Goal: Find specific page/section: Find specific page/section

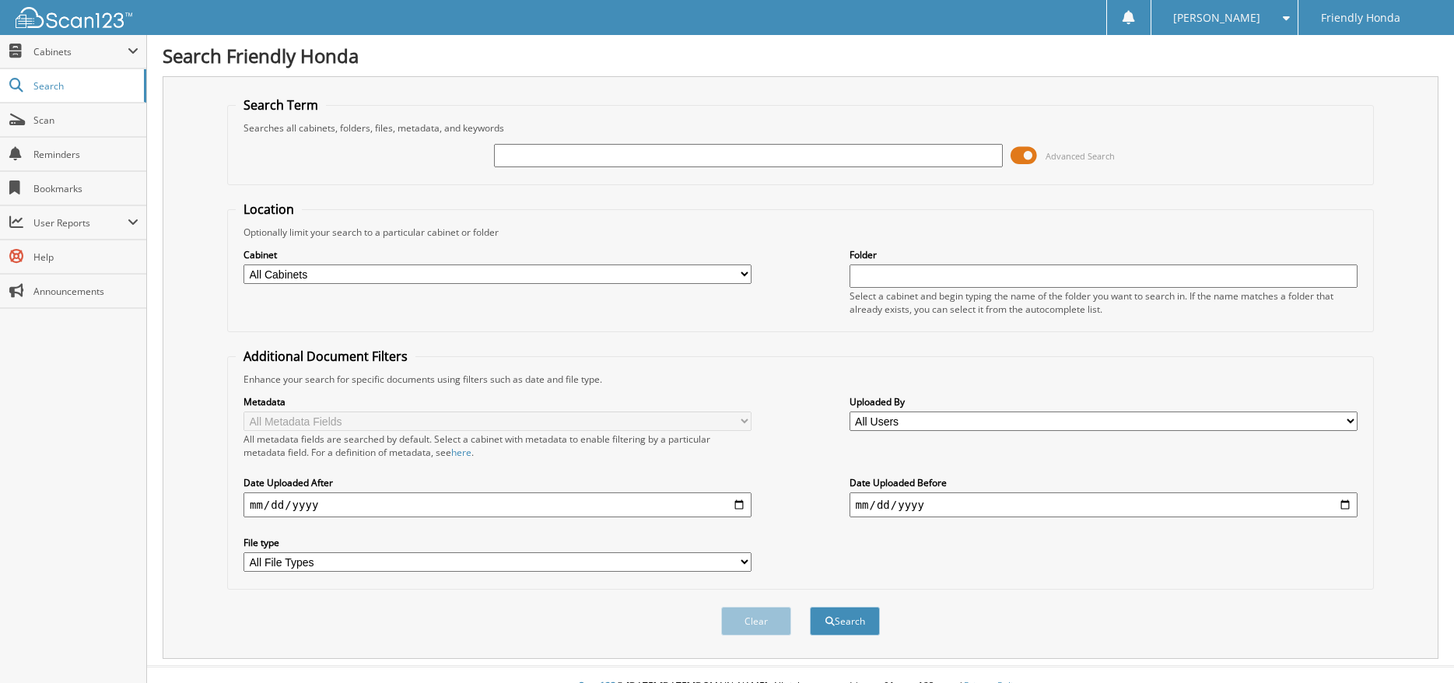
click at [607, 156] on input "text" at bounding box center [748, 155] width 508 height 23
type input "0023427"
click at [834, 618] on button "Search" at bounding box center [845, 621] width 70 height 29
click at [882, 275] on input "text" at bounding box center [1103, 275] width 508 height 23
type input "0023427"
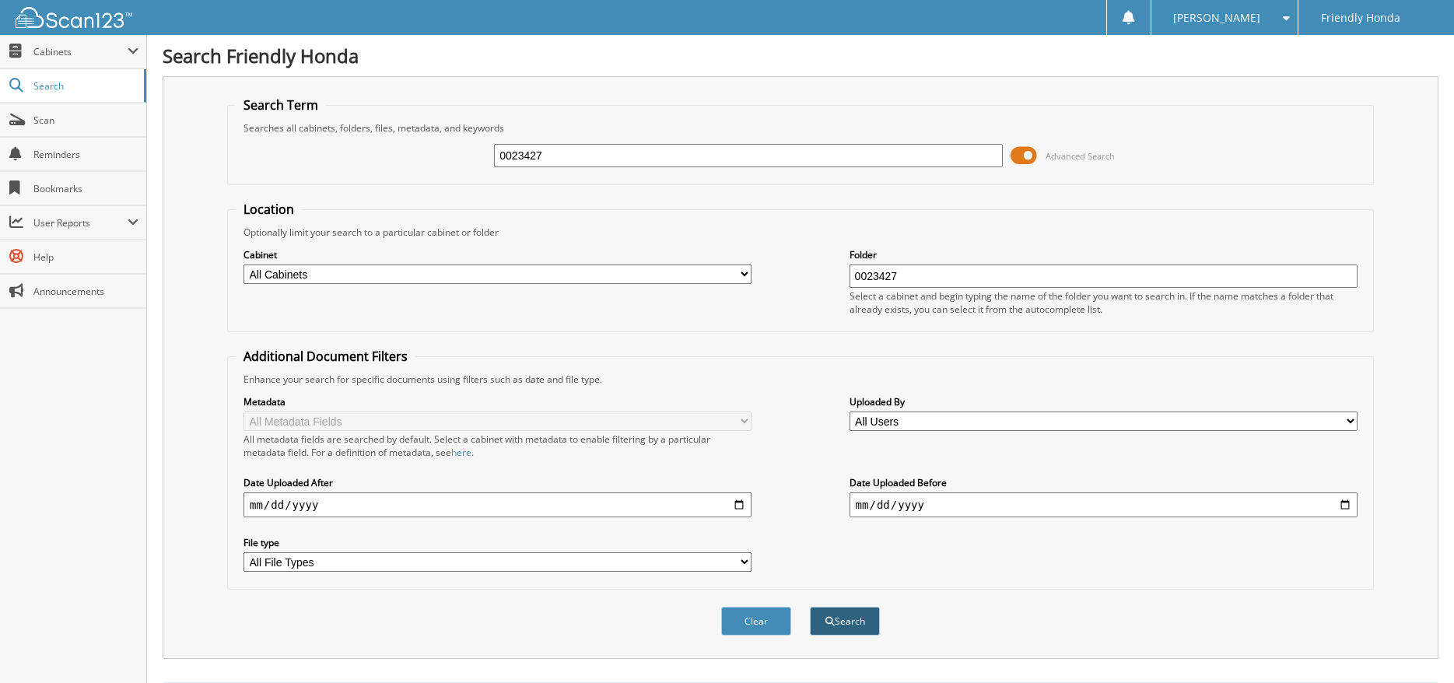
click at [845, 612] on button "Search" at bounding box center [845, 621] width 70 height 29
drag, startPoint x: 555, startPoint y: 156, endPoint x: 471, endPoint y: 170, distance: 85.2
click at [471, 170] on div "0023427 Advanced Search" at bounding box center [800, 156] width 1129 height 42
type input "23427"
click at [845, 621] on button "Search" at bounding box center [845, 621] width 70 height 29
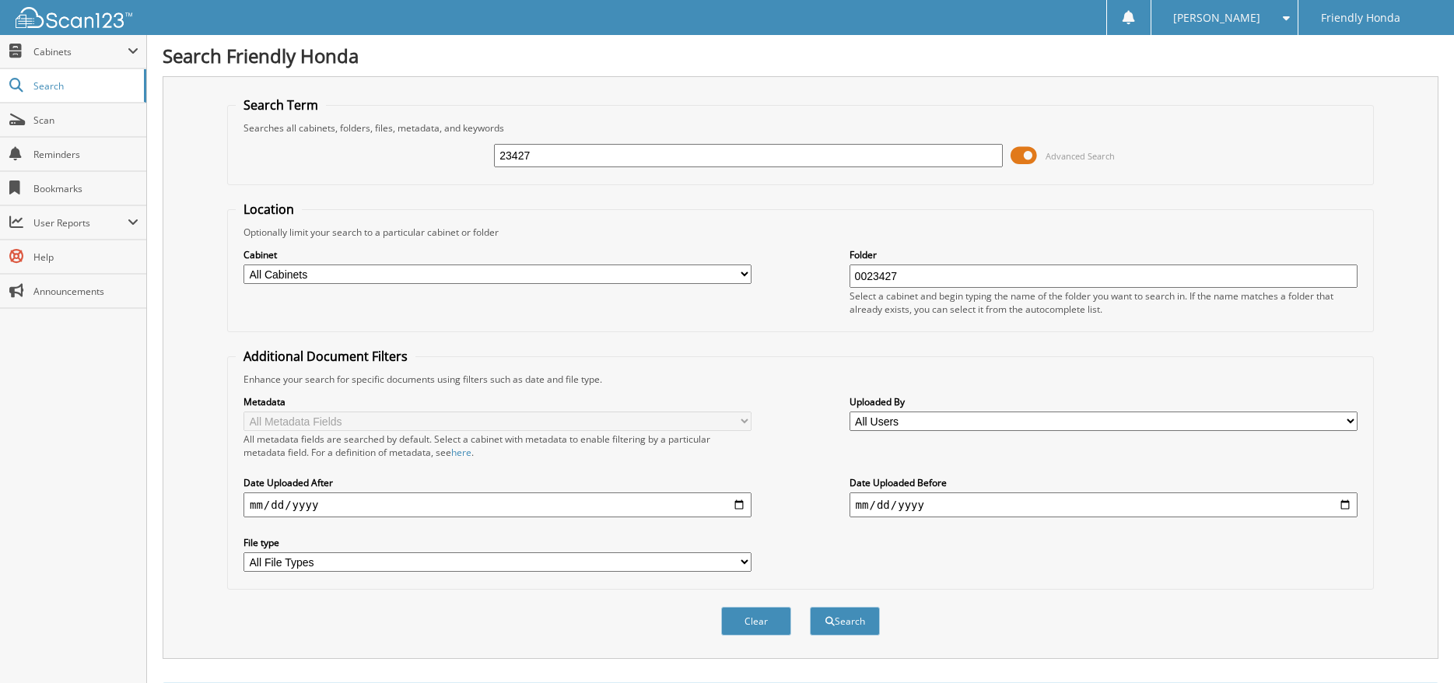
drag, startPoint x: 537, startPoint y: 154, endPoint x: 448, endPoint y: 158, distance: 89.5
click at [448, 158] on div "23427 Advanced Search" at bounding box center [800, 156] width 1129 height 42
type input "[PERSON_NAME]"
click at [343, 503] on input "date" at bounding box center [497, 504] width 508 height 25
click at [739, 502] on input "date" at bounding box center [497, 504] width 508 height 25
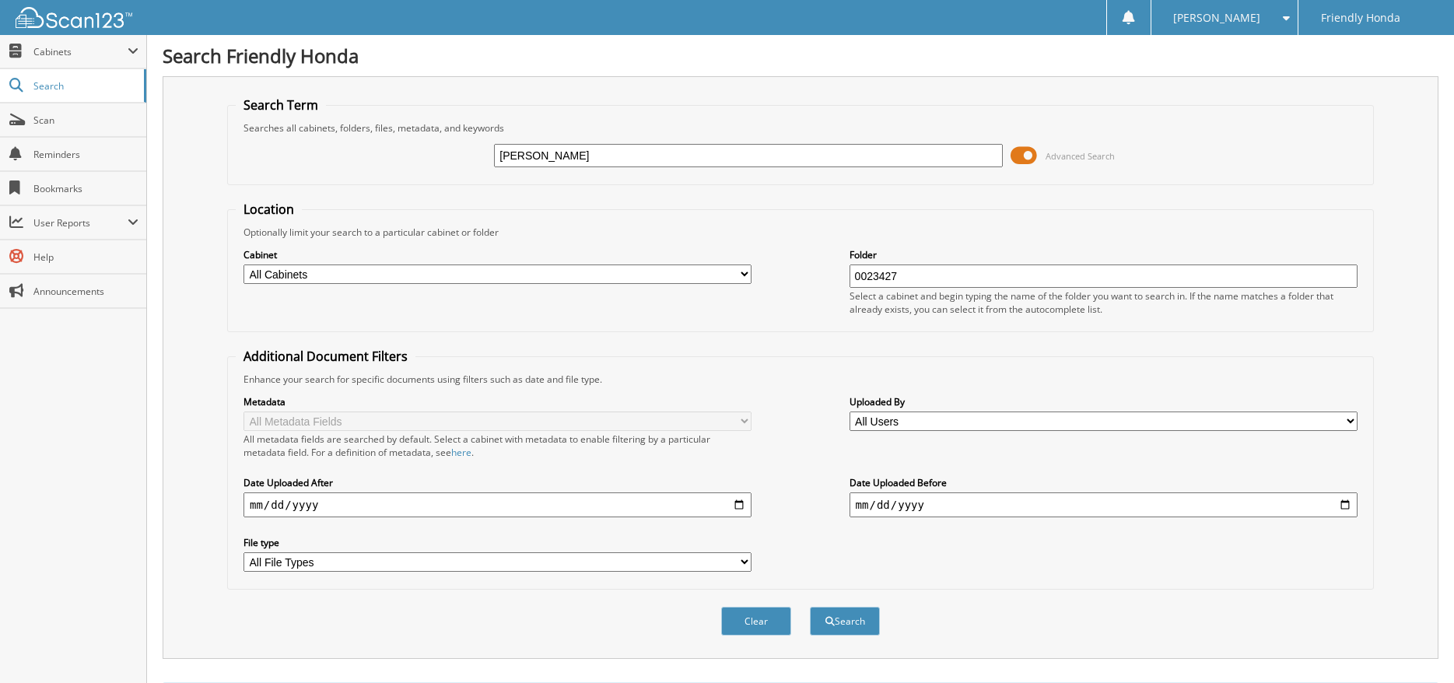
type input "[DATE]"
click at [1346, 505] on input "date" at bounding box center [1103, 504] width 508 height 25
type input "[DATE]"
click at [842, 619] on button "Search" at bounding box center [845, 621] width 70 height 29
click at [761, 617] on button "Clear" at bounding box center [756, 621] width 70 height 29
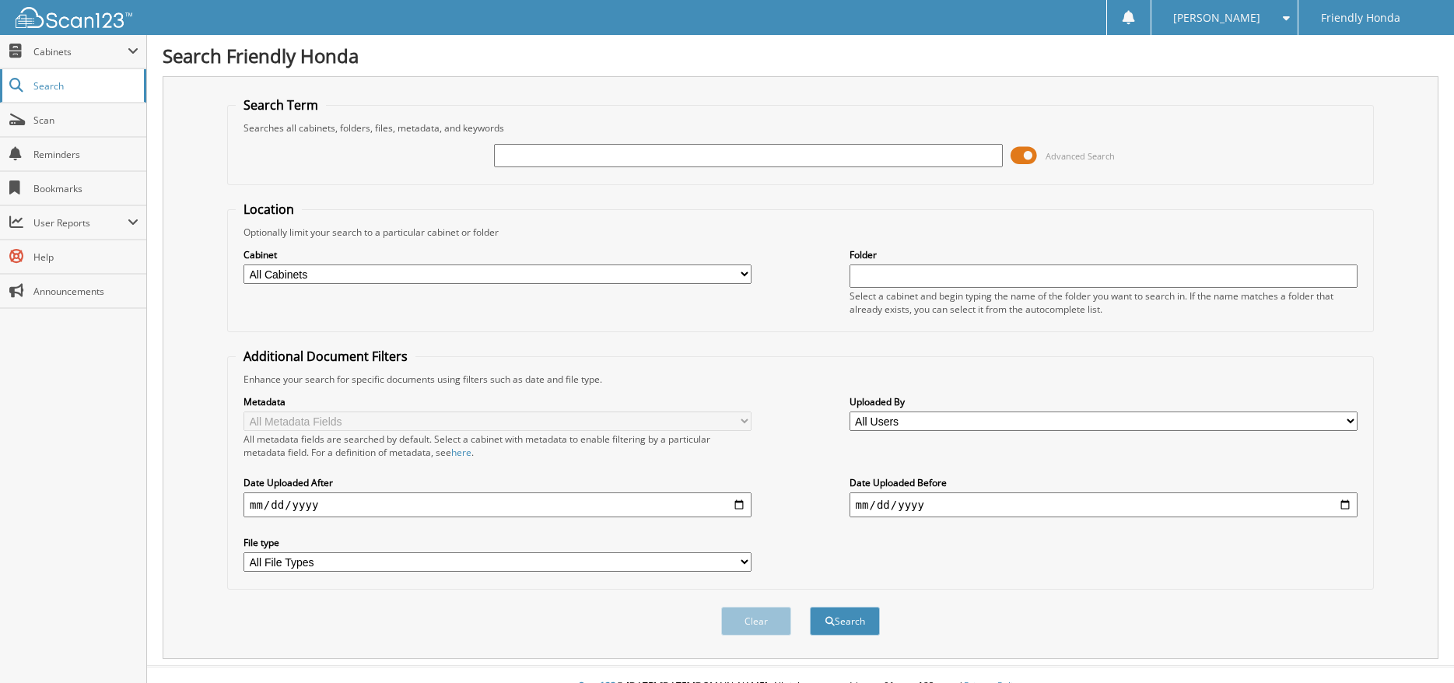
click at [52, 85] on span "Search" at bounding box center [84, 85] width 103 height 13
click at [542, 156] on input "text" at bounding box center [748, 155] width 508 height 23
type input "[PERSON_NAME]"
click at [828, 615] on button "Search" at bounding box center [845, 621] width 70 height 29
